Goal: Transaction & Acquisition: Obtain resource

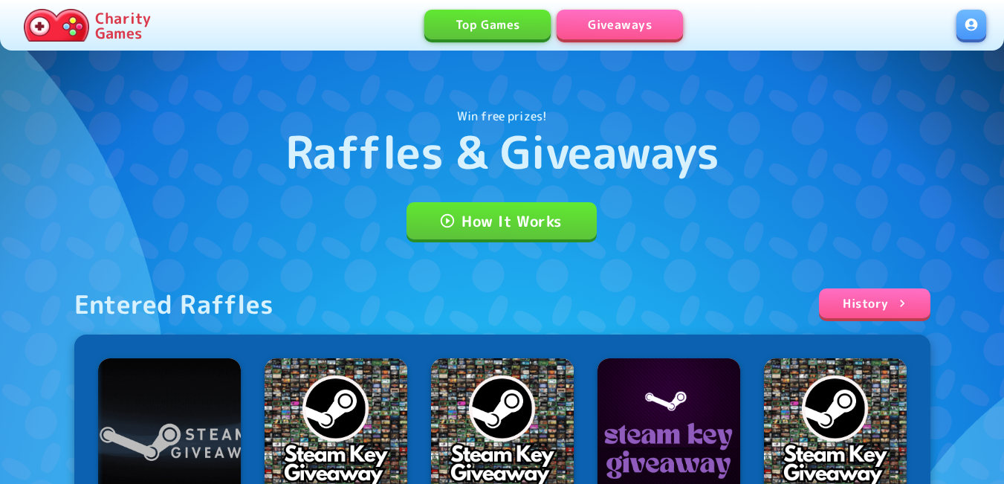
click at [978, 13] on link at bounding box center [972, 25] width 30 height 30
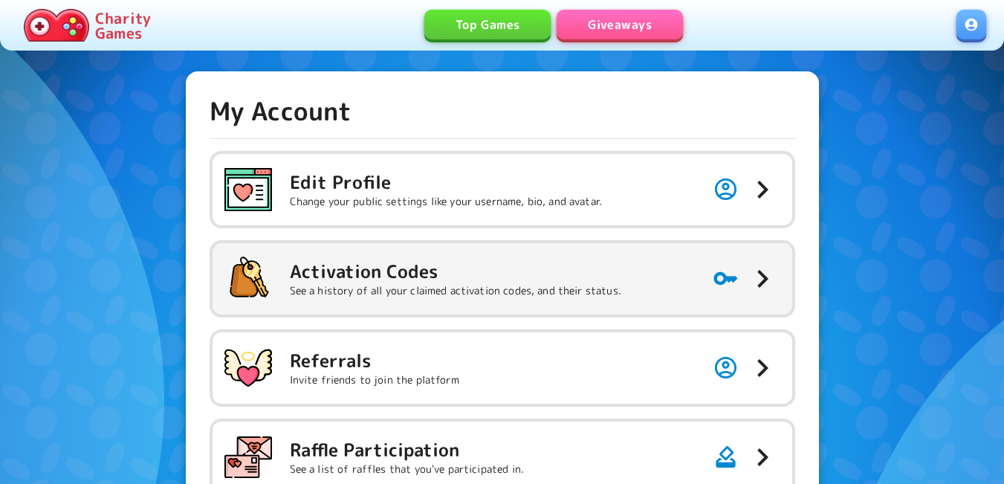
click at [498, 280] on h5 "Activation Codes" at bounding box center [456, 271] width 332 height 24
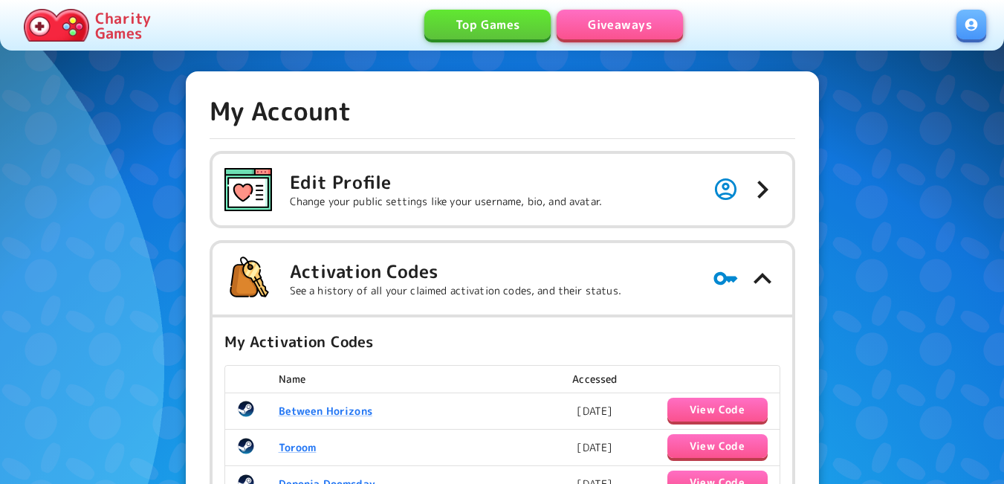
click at [651, 25] on link "Giveaways" at bounding box center [620, 25] width 126 height 30
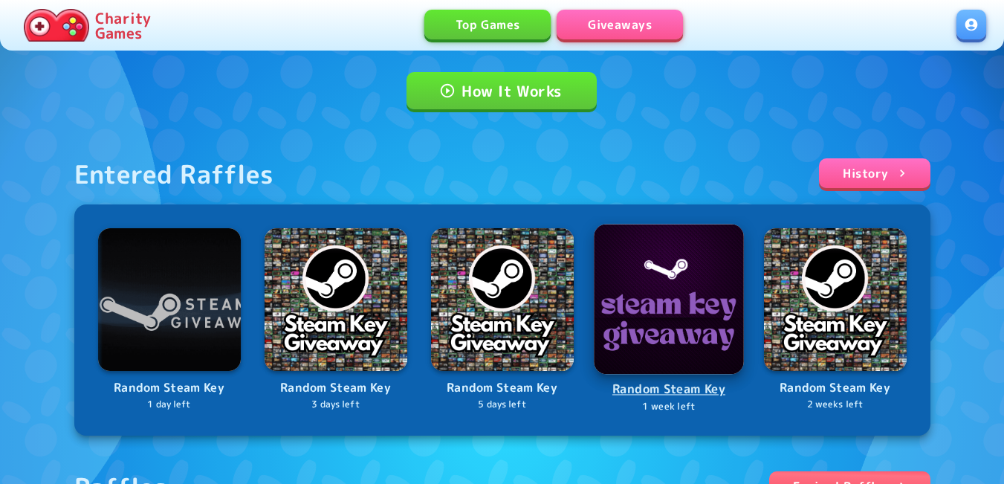
scroll to position [372, 0]
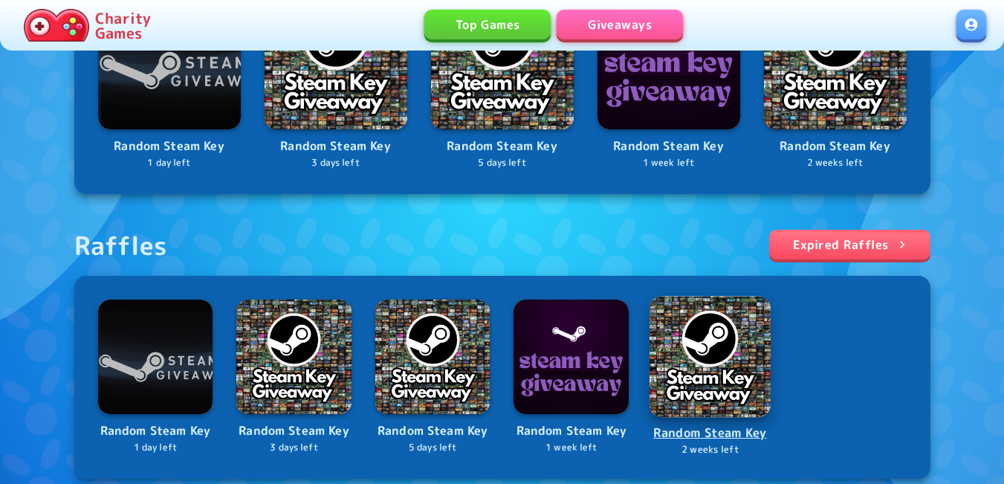
click at [723, 369] on img at bounding box center [710, 356] width 121 height 121
